Goal: Check status: Check status

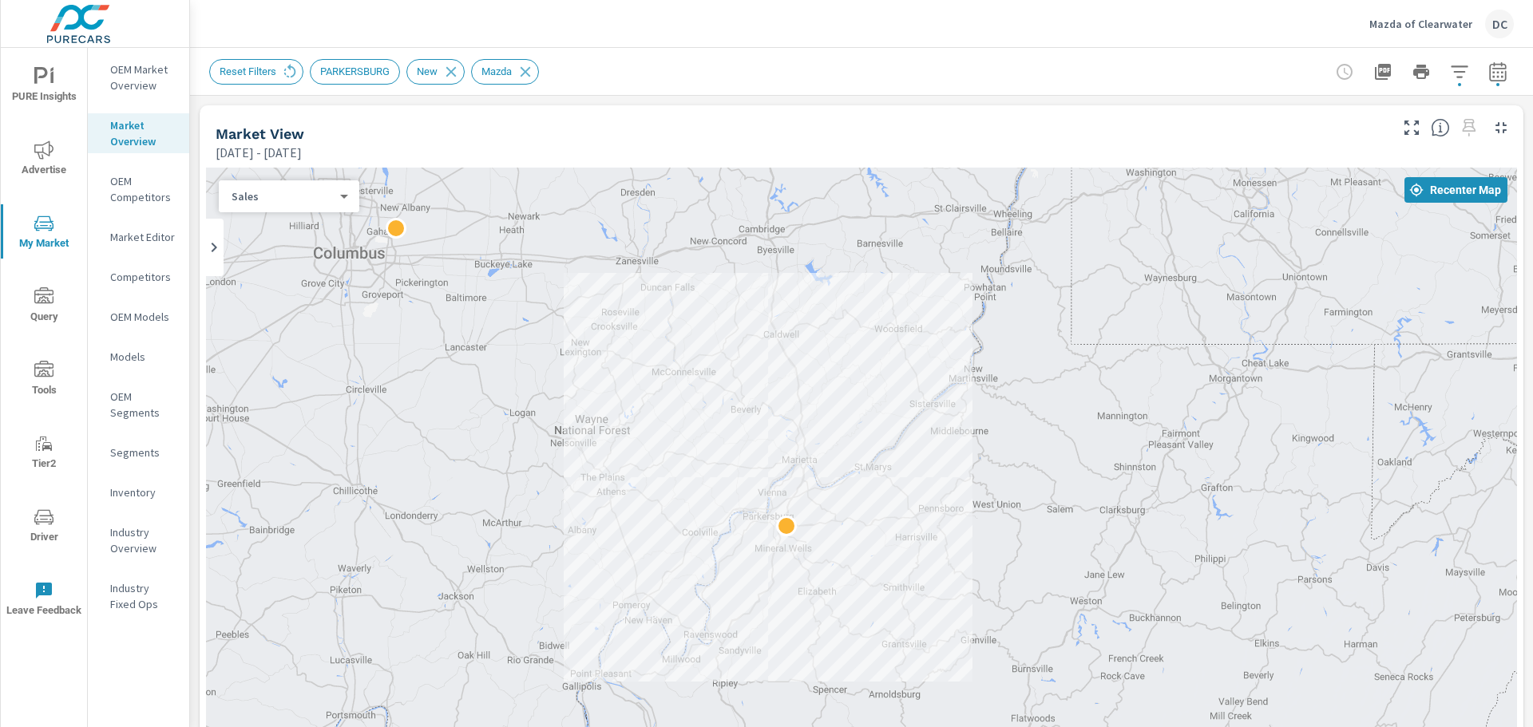
scroll to position [63, 0]
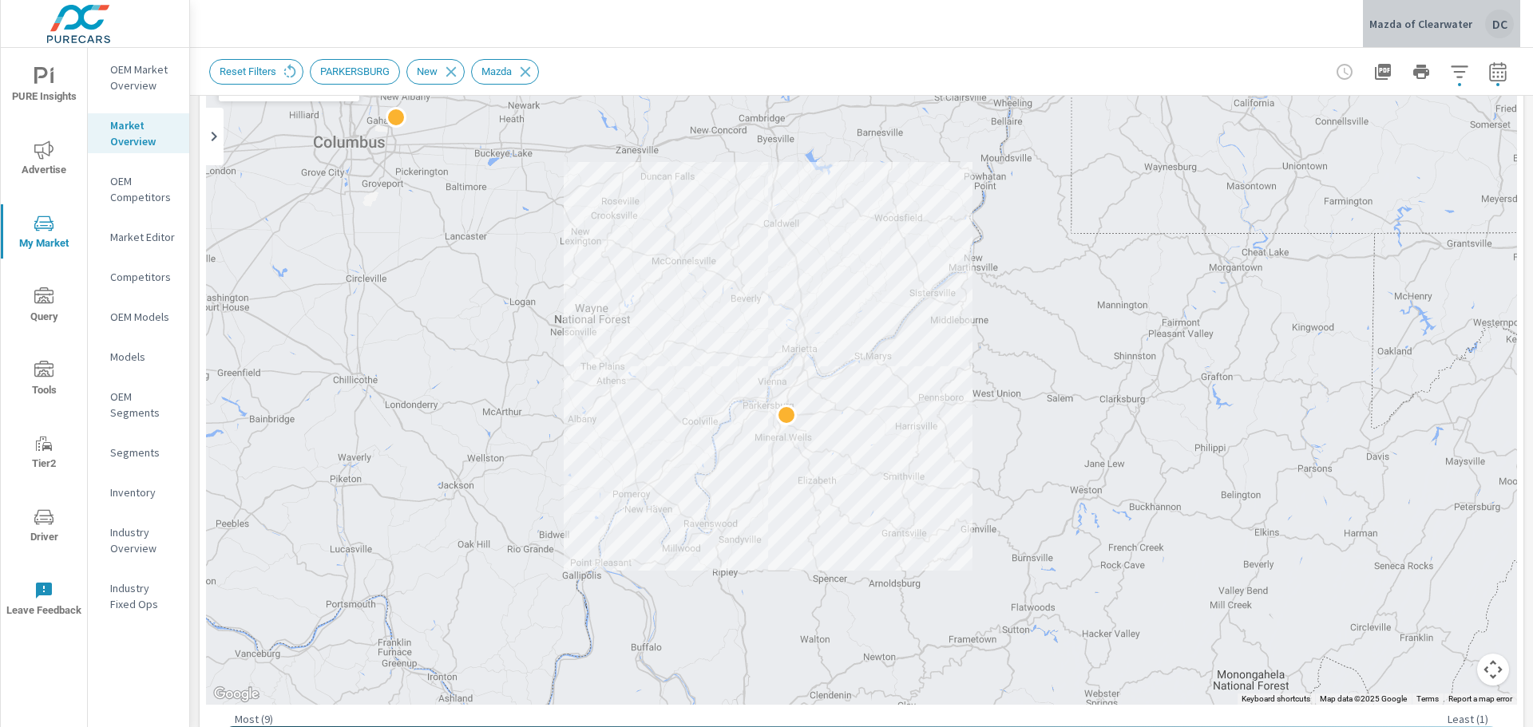
click at [1453, 18] on p "Mazda of Clearwater" at bounding box center [1420, 24] width 103 height 14
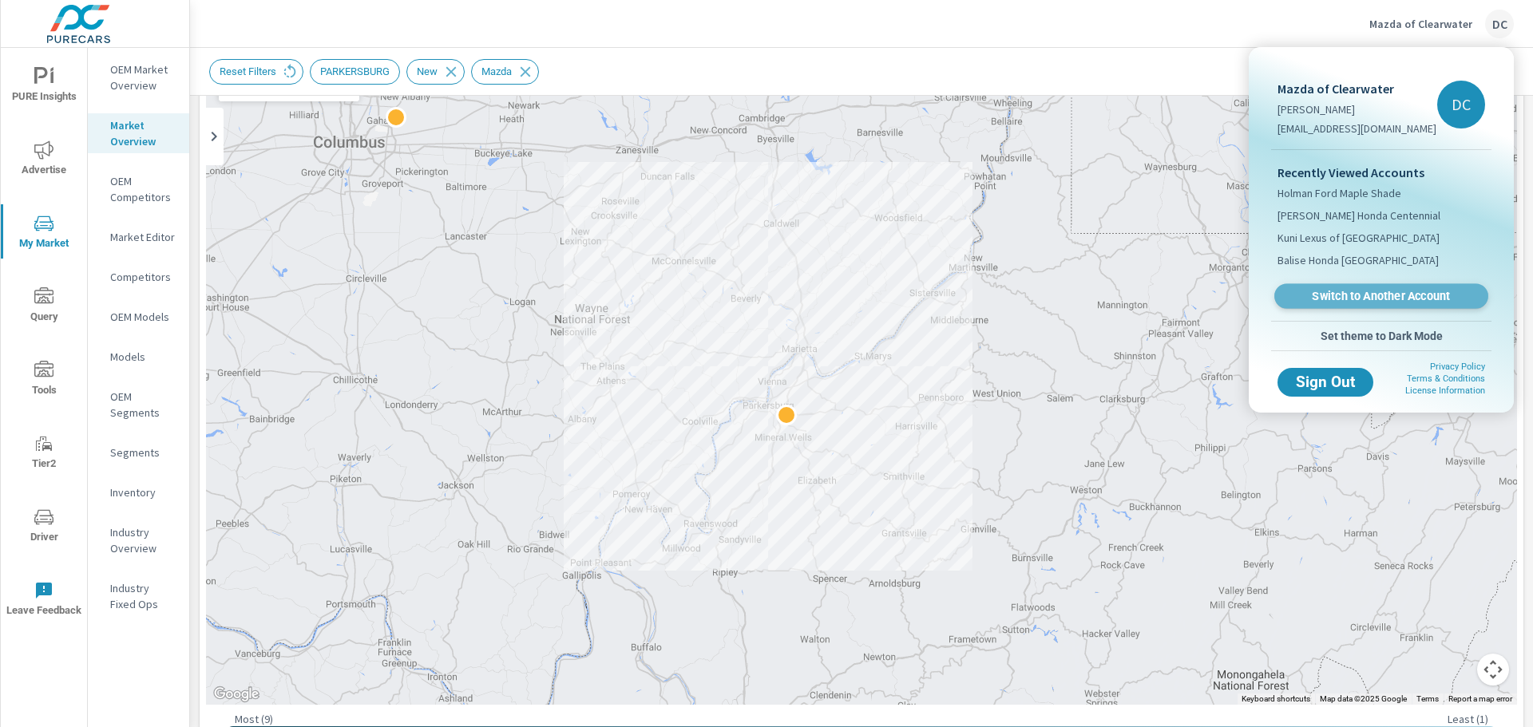
click at [1321, 293] on span "Switch to Another Account" at bounding box center [1381, 296] width 196 height 15
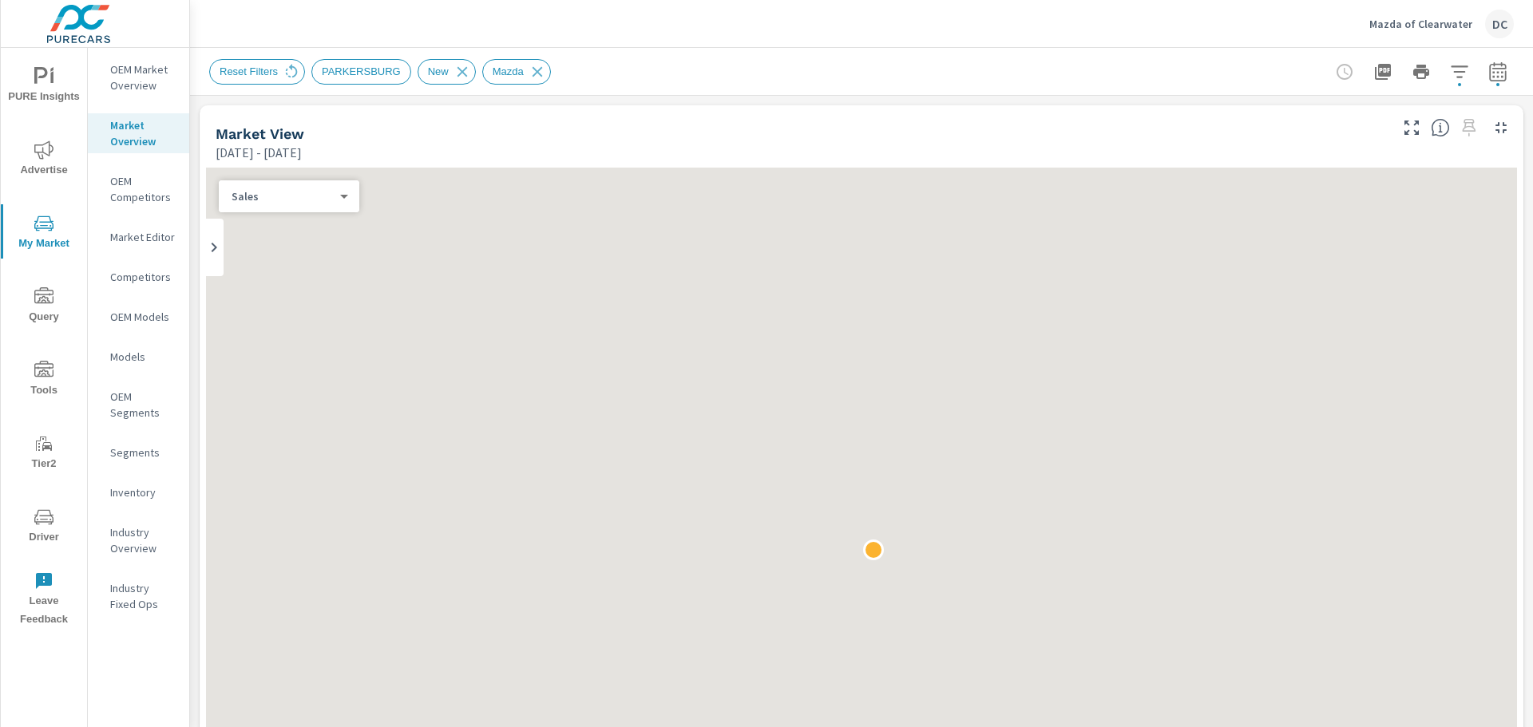
scroll to position [63, 0]
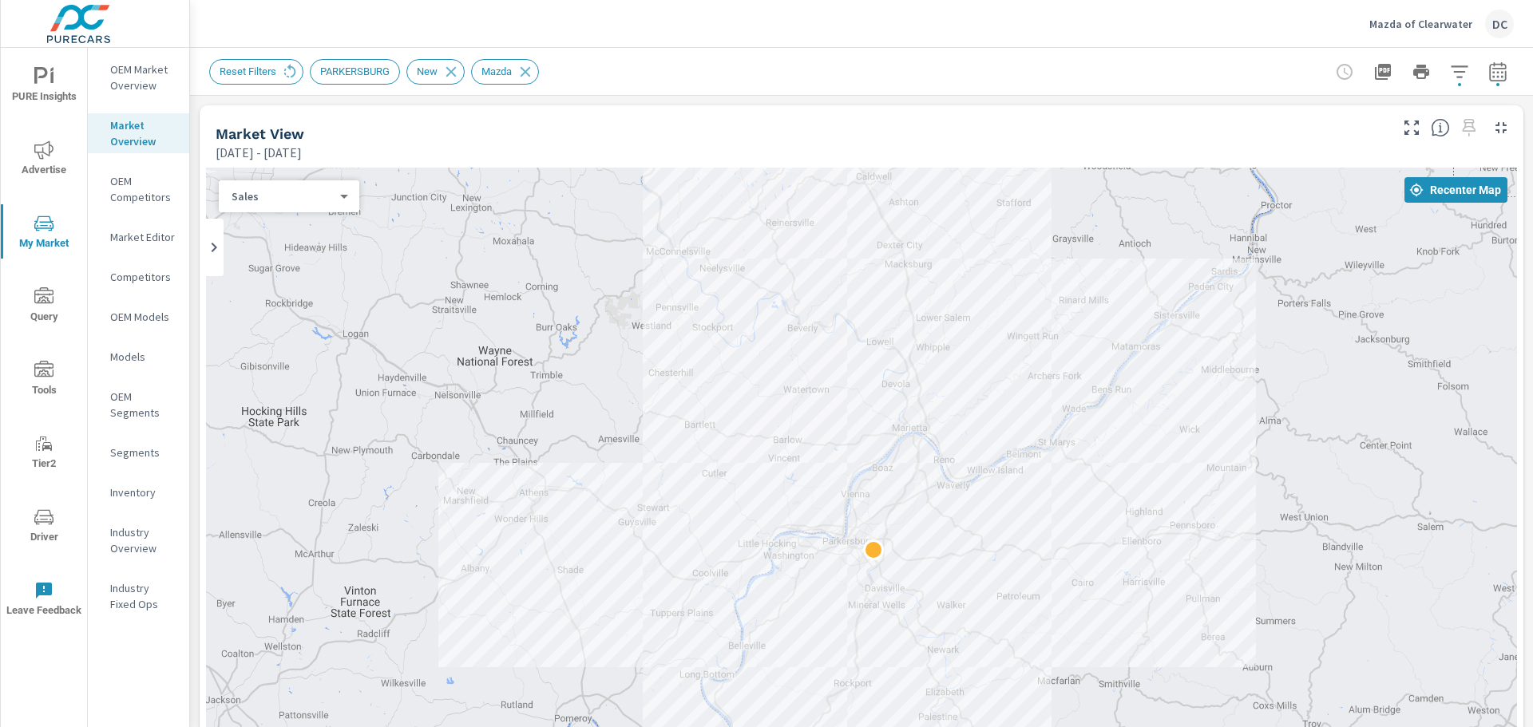
click at [1430, 30] on p "Mazda of Clearwater" at bounding box center [1420, 24] width 103 height 14
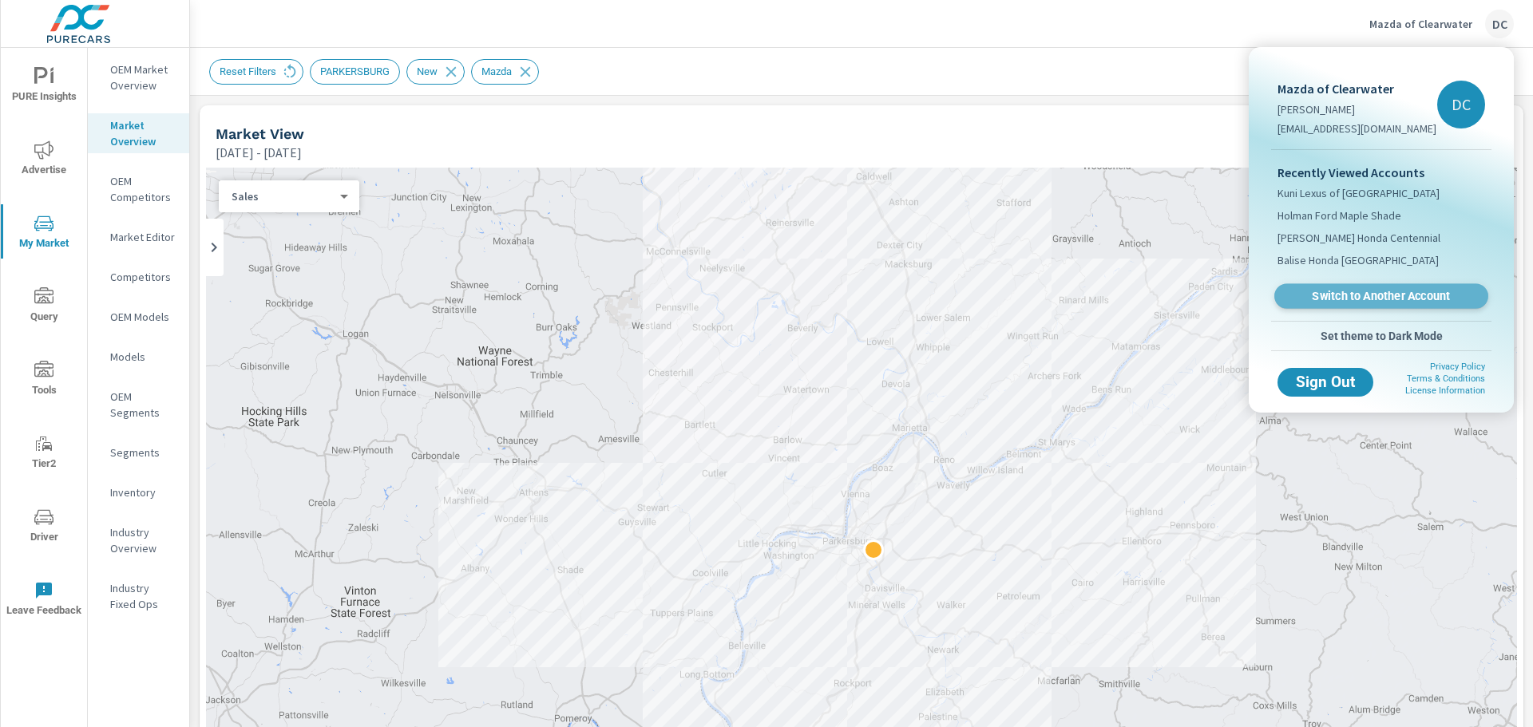
click at [1321, 293] on span "Switch to Another Account" at bounding box center [1381, 296] width 196 height 15
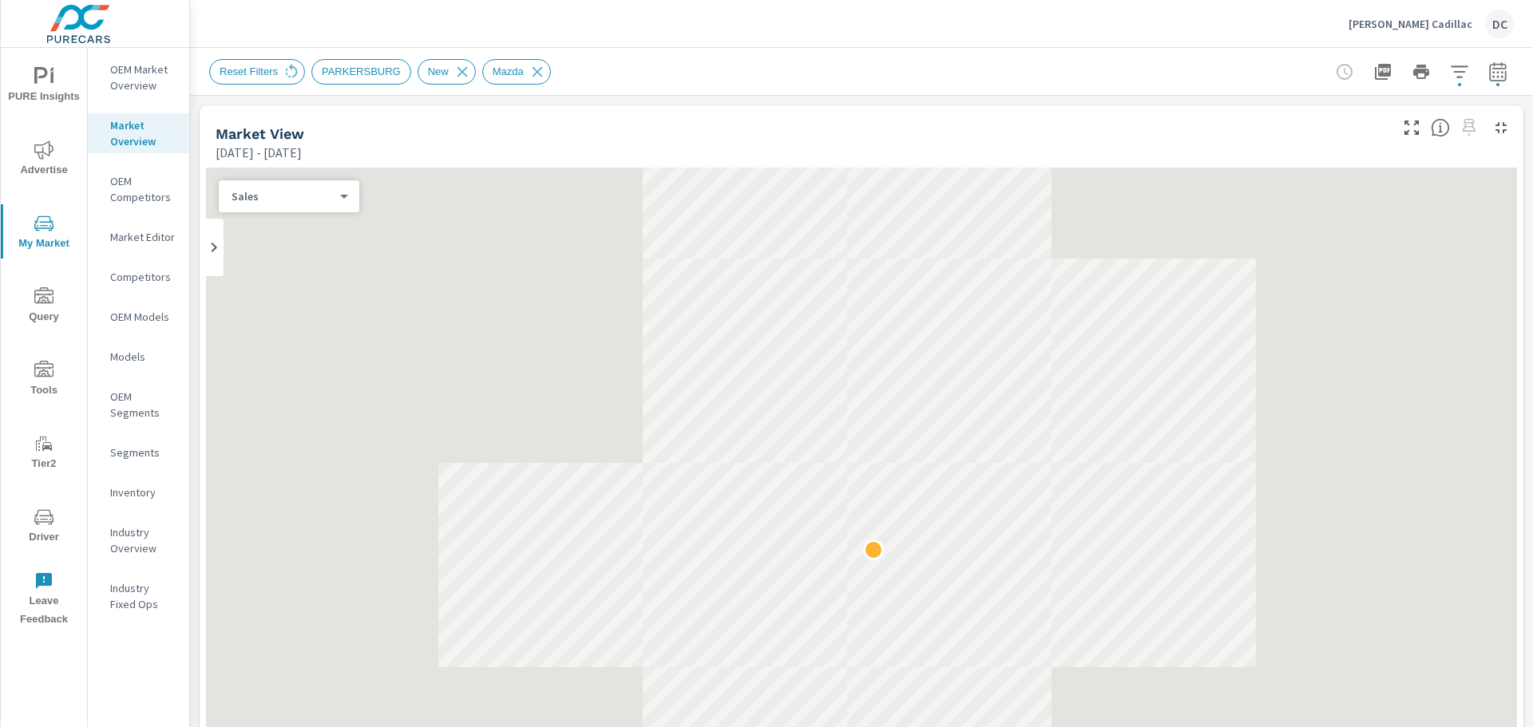
scroll to position [1, 0]
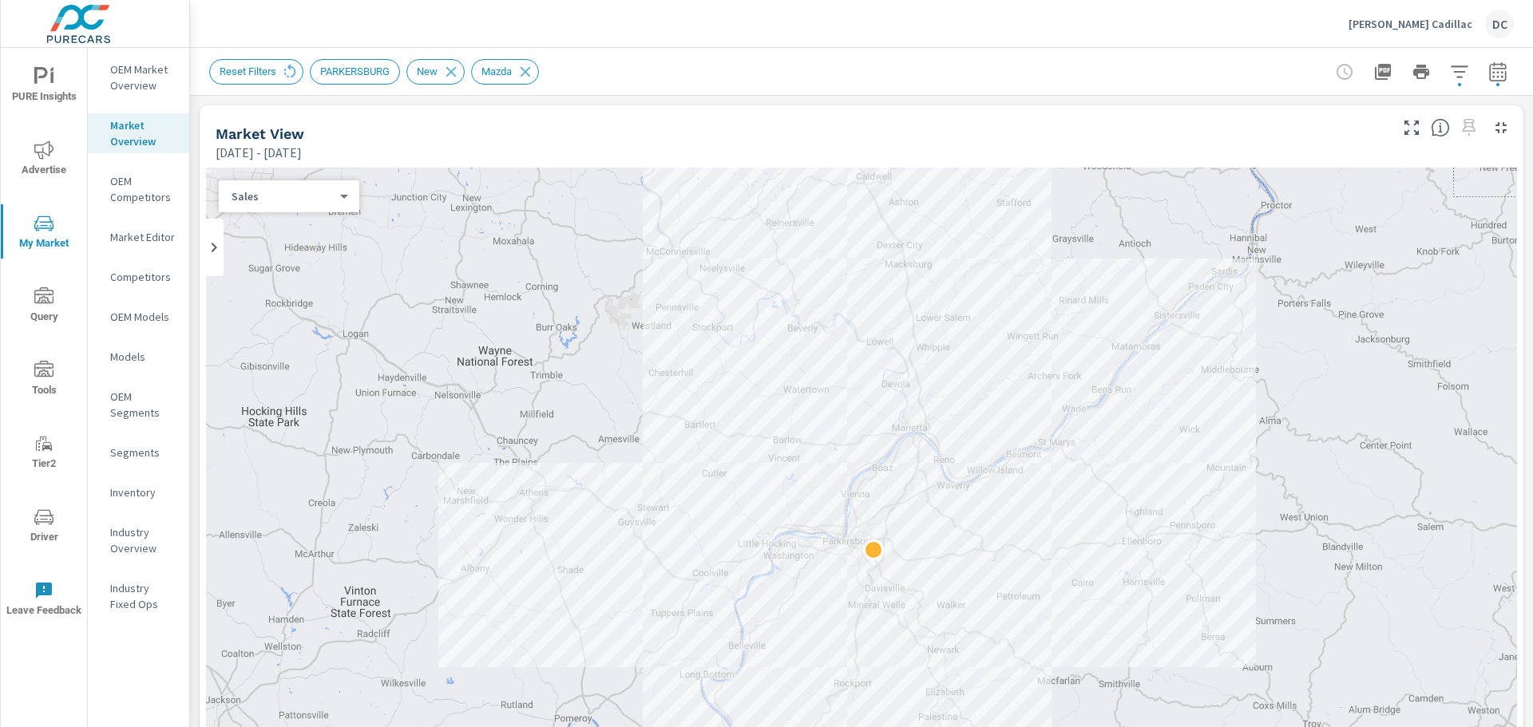
scroll to position [1, 0]
click at [45, 161] on span "Advertise" at bounding box center [44, 160] width 77 height 39
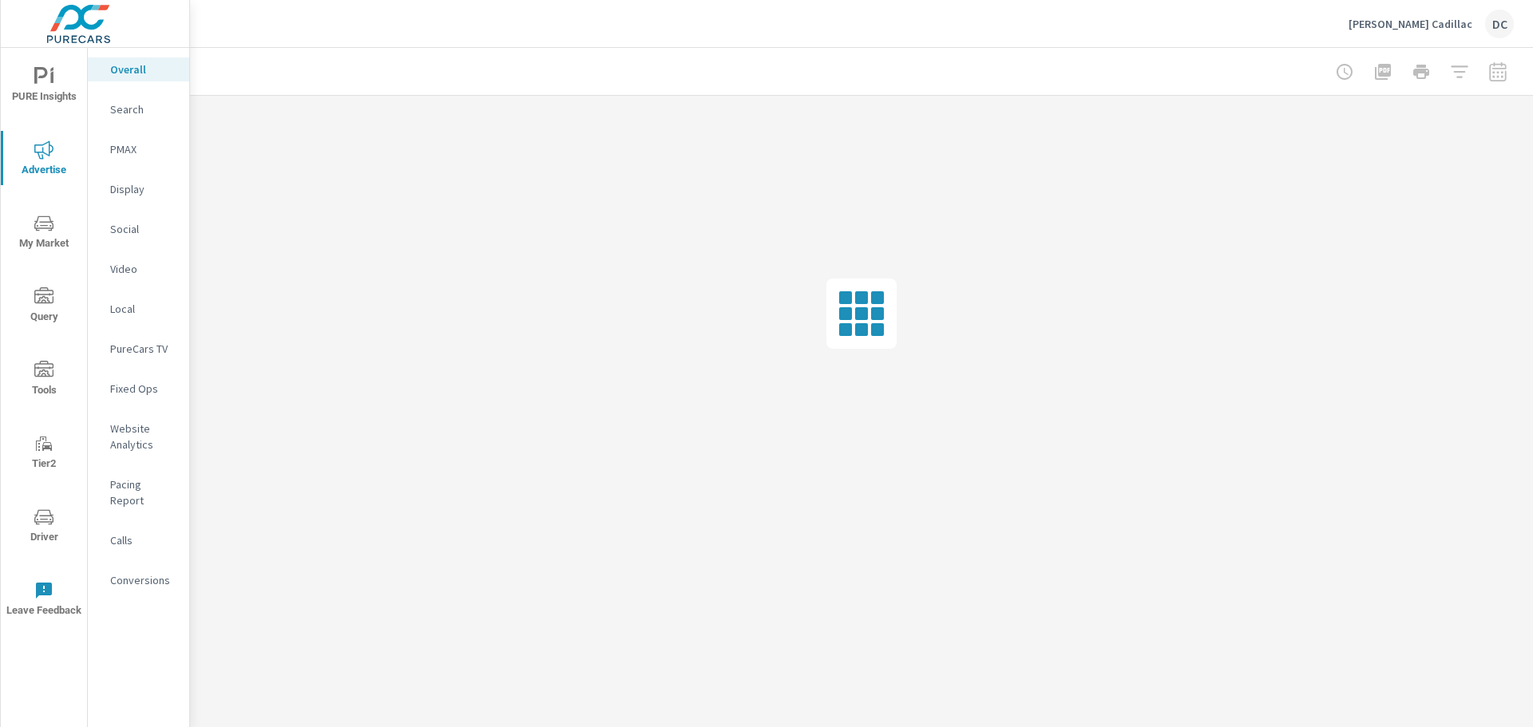
click at [131, 213] on nav "Overall Search PMAX Display Social Video Local PureCars TV Fixed Ops Website An…" at bounding box center [138, 331] width 101 height 567
click at [130, 220] on div "Social" at bounding box center [138, 229] width 101 height 24
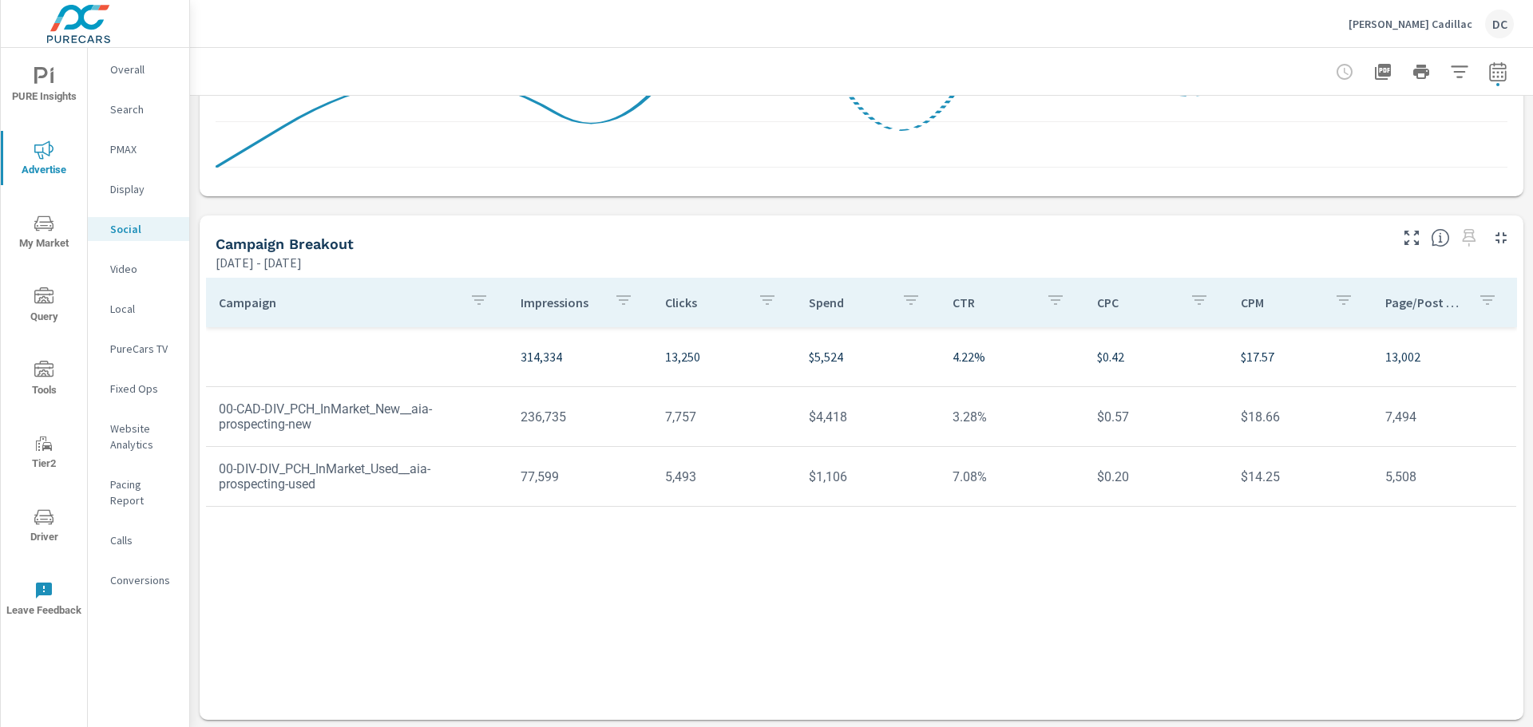
scroll to position [416, 0]
